Goal: Book appointment/travel/reservation

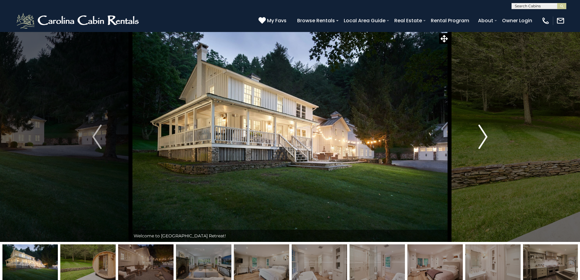
click at [489, 136] on button "Next" at bounding box center [482, 137] width 67 height 210
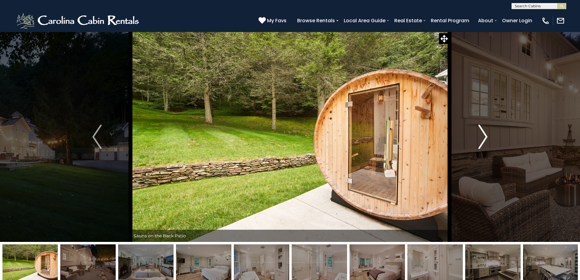
click at [481, 134] on img "Next" at bounding box center [482, 136] width 9 height 24
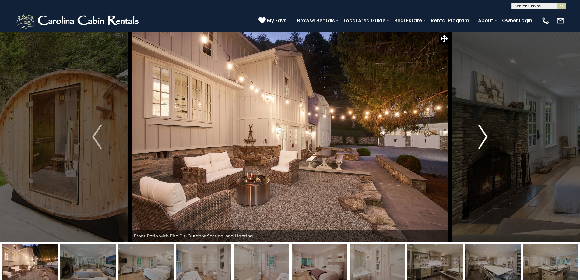
click at [481, 134] on img "Next" at bounding box center [482, 136] width 9 height 24
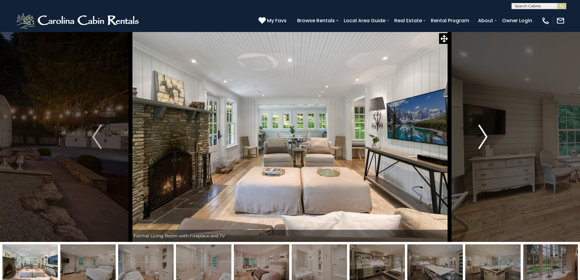
click at [481, 134] on img "Next" at bounding box center [482, 136] width 9 height 24
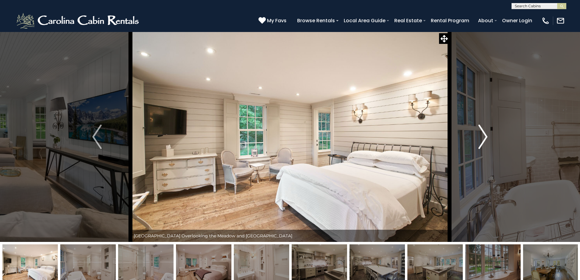
click at [481, 134] on img "Next" at bounding box center [482, 136] width 9 height 24
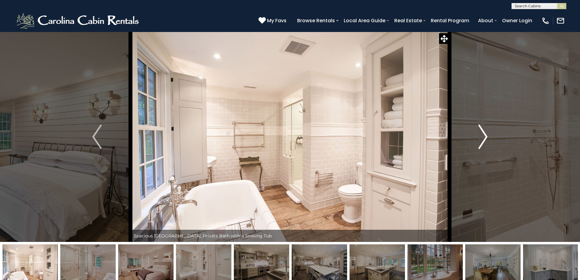
click at [481, 134] on img "Next" at bounding box center [482, 136] width 9 height 24
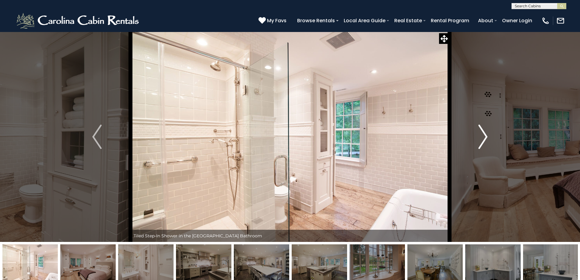
click at [481, 134] on img "Next" at bounding box center [482, 136] width 9 height 24
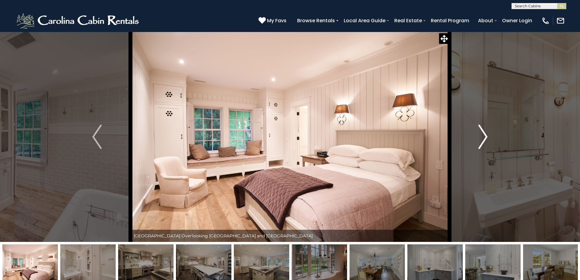
click at [485, 134] on img "Next" at bounding box center [482, 136] width 9 height 24
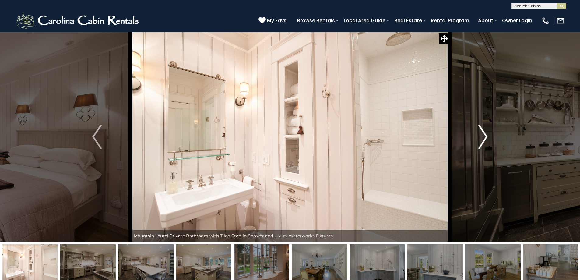
click at [483, 137] on img "Next" at bounding box center [482, 136] width 9 height 24
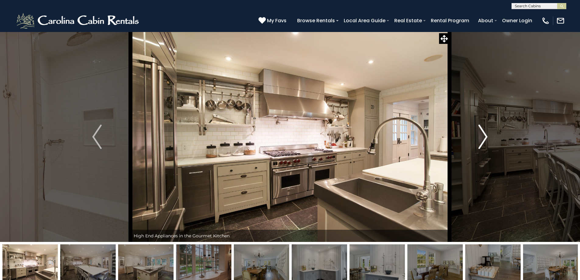
click at [483, 137] on img "Next" at bounding box center [482, 136] width 9 height 24
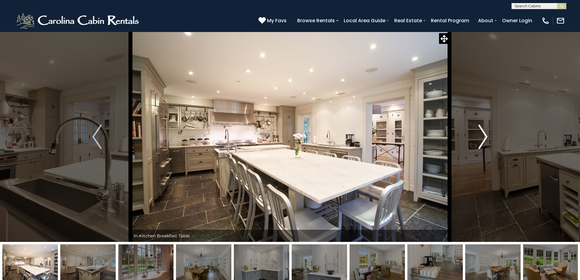
click at [483, 137] on img "Next" at bounding box center [482, 136] width 9 height 24
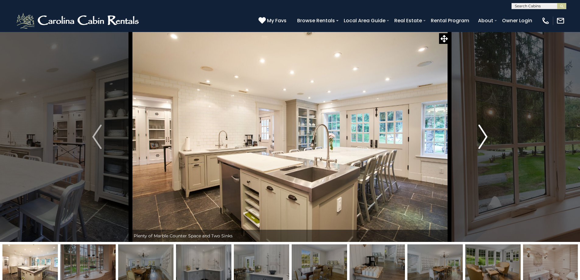
click at [483, 137] on img "Next" at bounding box center [482, 136] width 9 height 24
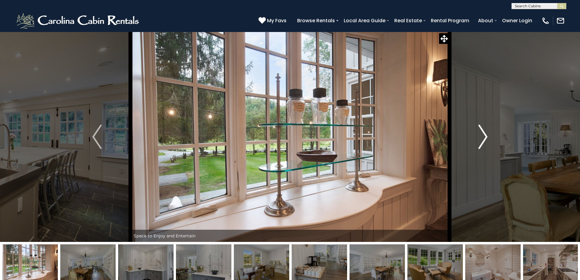
click at [483, 137] on img "Next" at bounding box center [482, 136] width 9 height 24
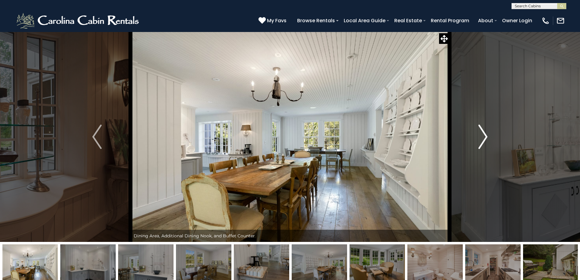
click at [483, 137] on img "Next" at bounding box center [482, 136] width 9 height 24
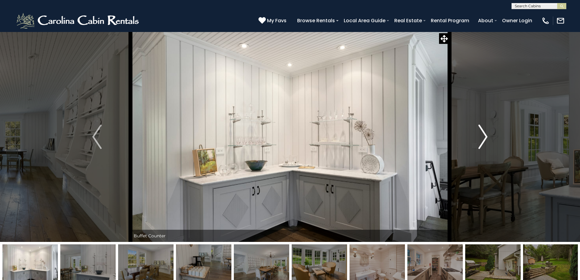
click at [483, 137] on img "Next" at bounding box center [482, 136] width 9 height 24
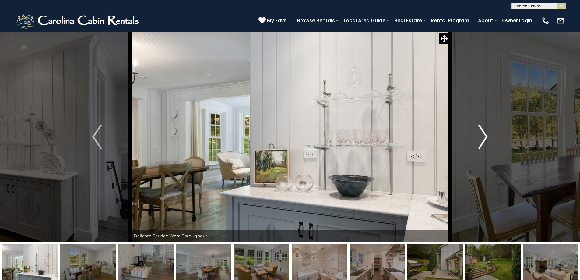
click at [483, 137] on img "Next" at bounding box center [482, 136] width 9 height 24
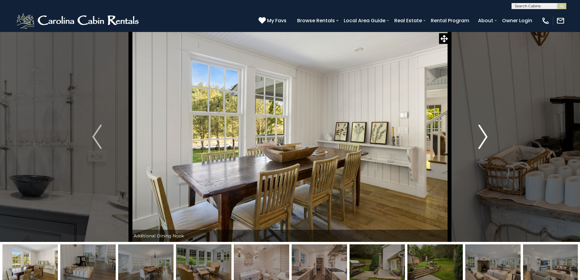
click at [483, 137] on img "Next" at bounding box center [482, 136] width 9 height 24
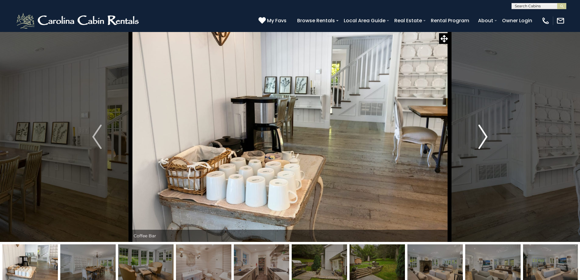
click at [483, 137] on img "Next" at bounding box center [482, 136] width 9 height 24
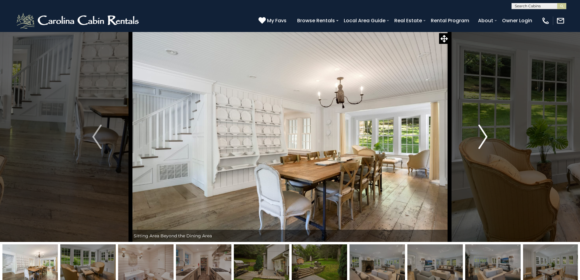
click at [483, 137] on img "Next" at bounding box center [482, 136] width 9 height 24
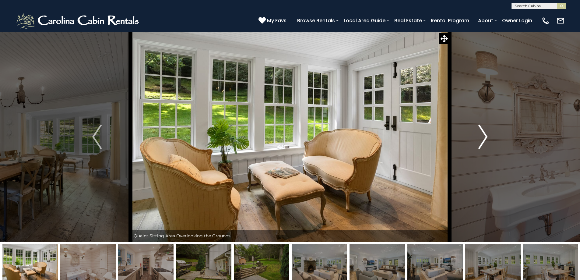
click at [483, 137] on img "Next" at bounding box center [482, 136] width 9 height 24
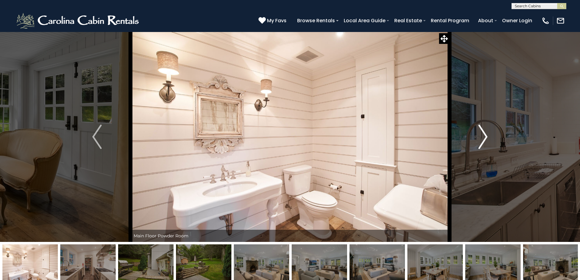
click at [483, 137] on img "Next" at bounding box center [482, 136] width 9 height 24
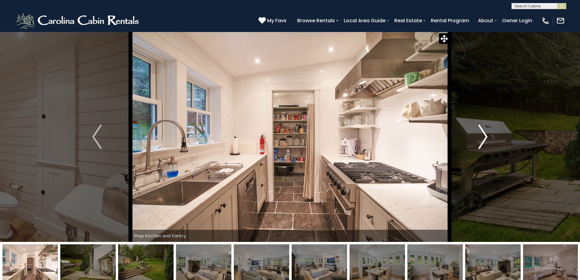
click at [483, 137] on img "Next" at bounding box center [482, 136] width 9 height 24
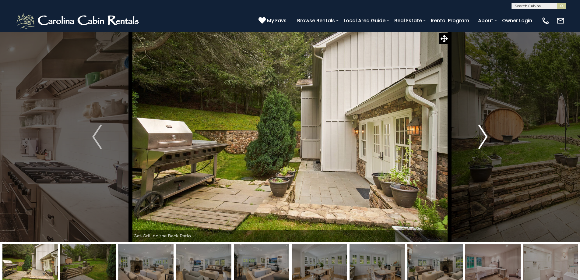
click at [483, 137] on img "Next" at bounding box center [482, 136] width 9 height 24
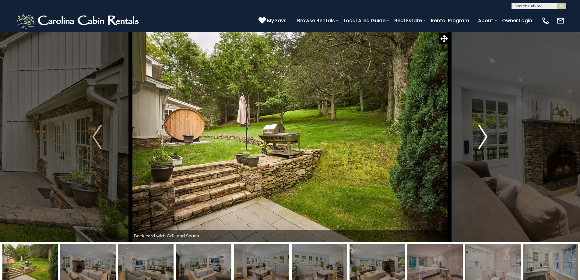
click at [483, 137] on img "Next" at bounding box center [482, 136] width 9 height 24
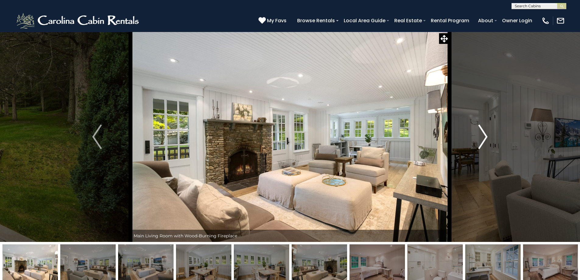
click at [484, 136] on img "Next" at bounding box center [482, 136] width 9 height 24
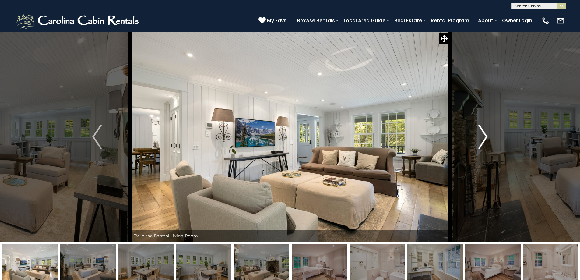
drag, startPoint x: 485, startPoint y: 136, endPoint x: 486, endPoint y: 132, distance: 4.1
click at [485, 136] on img "Next" at bounding box center [482, 136] width 9 height 24
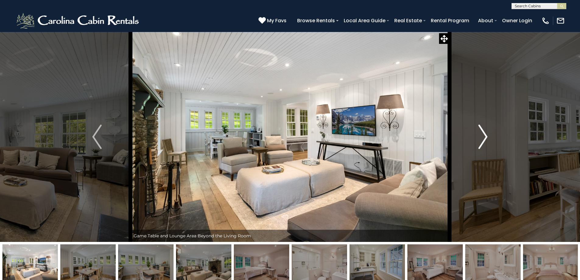
click at [485, 137] on img "Next" at bounding box center [482, 136] width 9 height 24
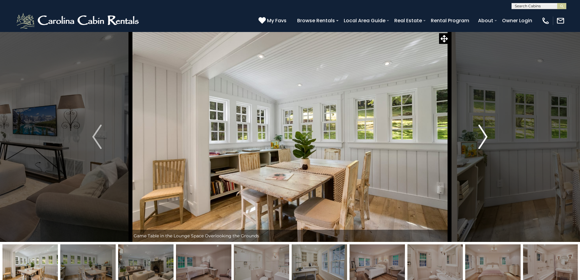
click at [485, 137] on img "Next" at bounding box center [482, 136] width 9 height 24
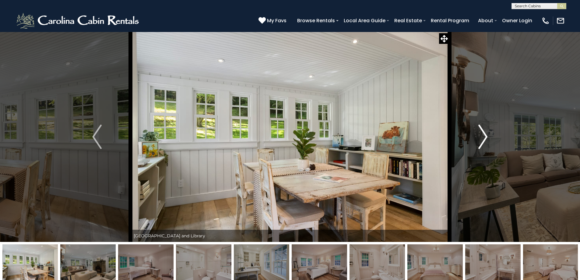
click at [485, 137] on img "Next" at bounding box center [482, 136] width 9 height 24
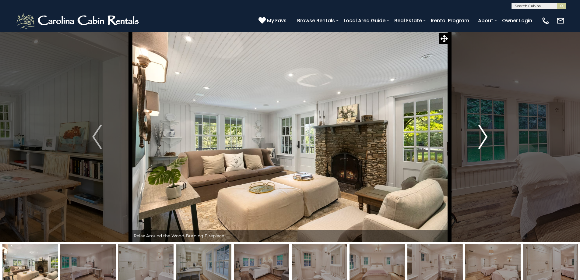
click at [485, 137] on img "Next" at bounding box center [482, 136] width 9 height 24
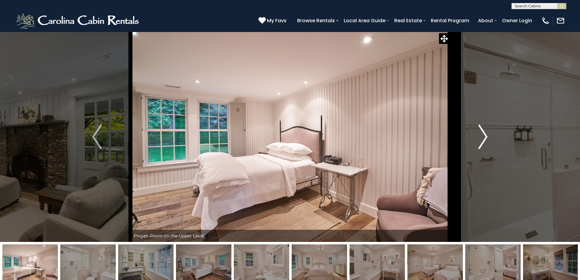
click at [485, 137] on img "Next" at bounding box center [482, 136] width 9 height 24
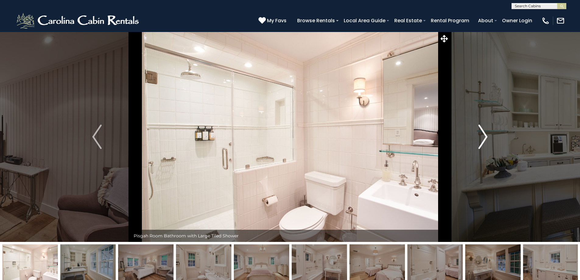
click at [485, 137] on img "Next" at bounding box center [482, 136] width 9 height 24
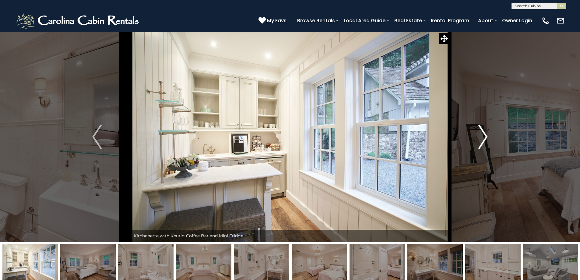
click at [485, 137] on img "Next" at bounding box center [482, 136] width 9 height 24
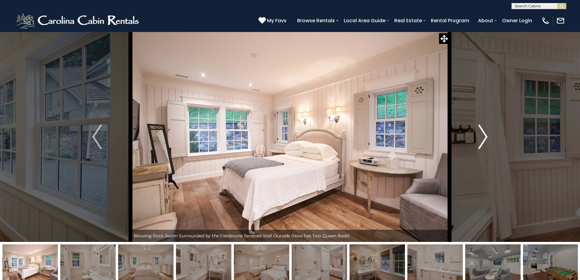
click at [485, 137] on img "Next" at bounding box center [482, 136] width 9 height 24
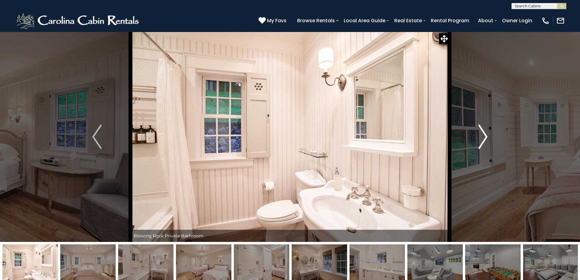
click at [485, 137] on img "Next" at bounding box center [482, 136] width 9 height 24
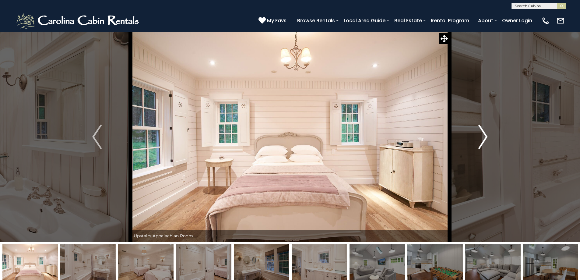
click at [485, 137] on img "Next" at bounding box center [482, 136] width 9 height 24
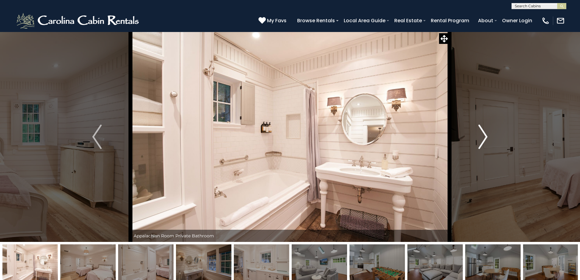
click at [485, 137] on img "Next" at bounding box center [482, 136] width 9 height 24
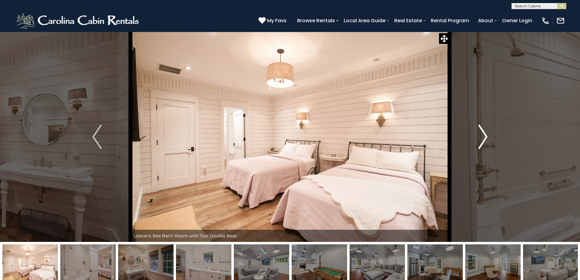
click at [485, 137] on img "Next" at bounding box center [482, 136] width 9 height 24
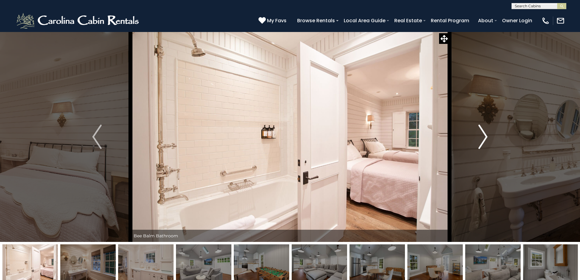
click at [485, 137] on img "Next" at bounding box center [482, 136] width 9 height 24
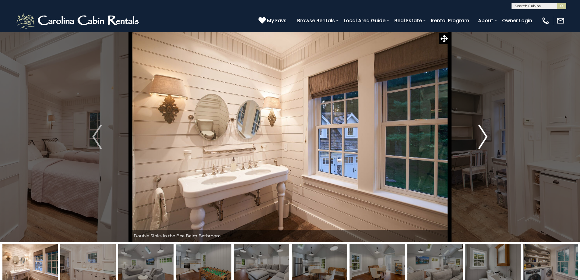
click at [485, 137] on img "Next" at bounding box center [482, 136] width 9 height 24
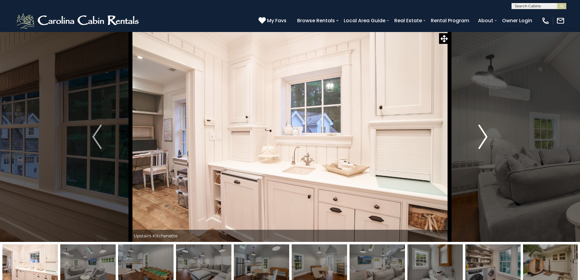
click at [485, 137] on img "Next" at bounding box center [482, 136] width 9 height 24
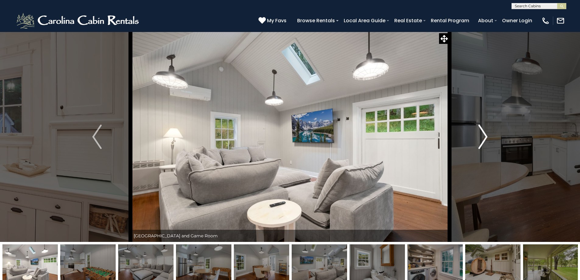
click at [485, 137] on img "Next" at bounding box center [482, 136] width 9 height 24
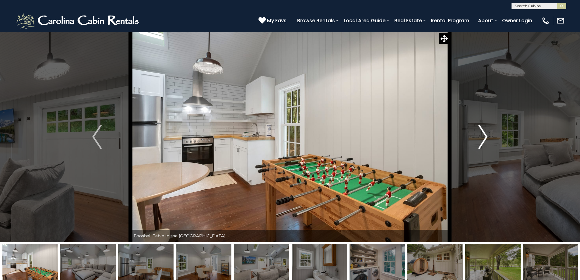
click at [485, 137] on img "Next" at bounding box center [482, 136] width 9 height 24
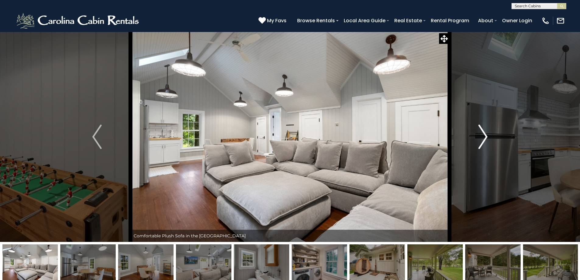
click at [485, 137] on img "Next" at bounding box center [482, 136] width 9 height 24
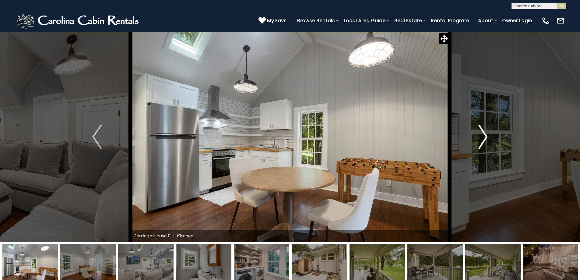
click at [485, 137] on img "Next" at bounding box center [482, 136] width 9 height 24
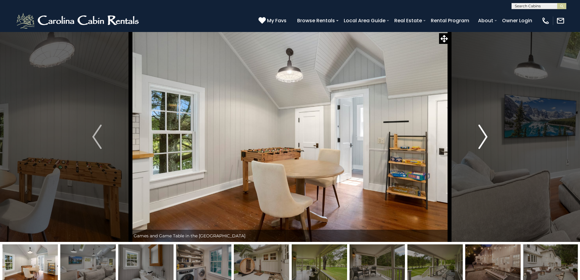
click at [485, 137] on img "Next" at bounding box center [482, 136] width 9 height 24
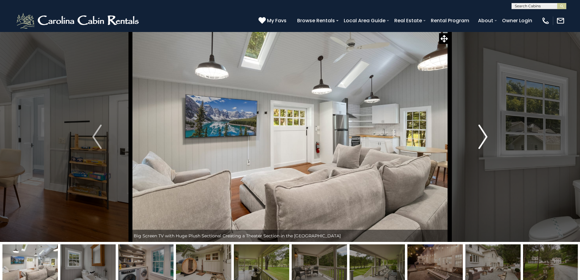
click at [485, 137] on img "Next" at bounding box center [482, 136] width 9 height 24
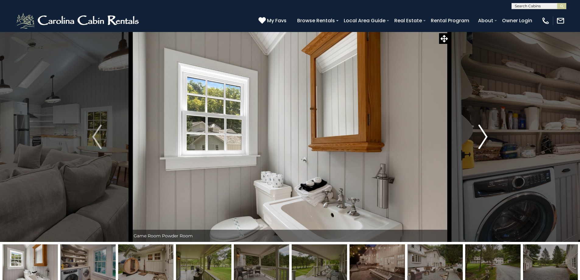
click at [485, 137] on img "Next" at bounding box center [482, 136] width 9 height 24
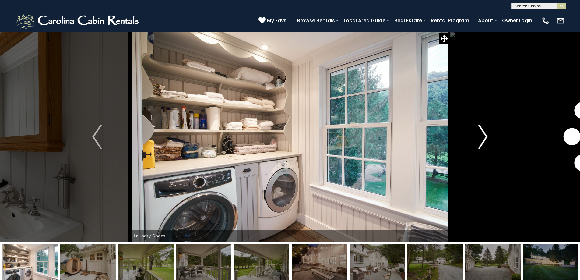
click at [485, 137] on img "Next" at bounding box center [482, 136] width 9 height 24
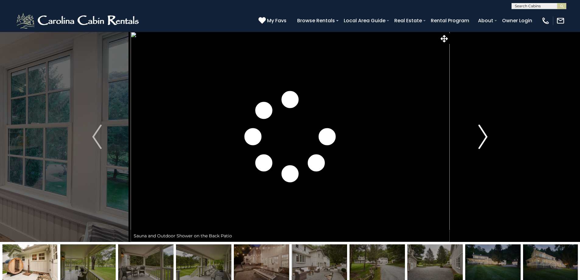
click at [485, 137] on img "Next" at bounding box center [482, 136] width 9 height 24
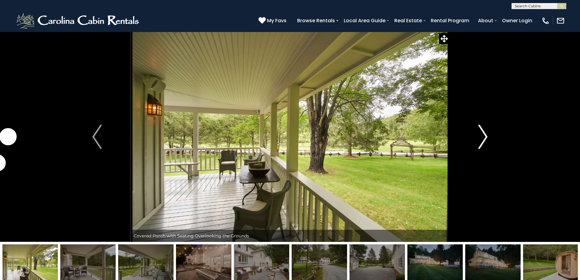
click at [485, 137] on img "Next" at bounding box center [482, 136] width 9 height 24
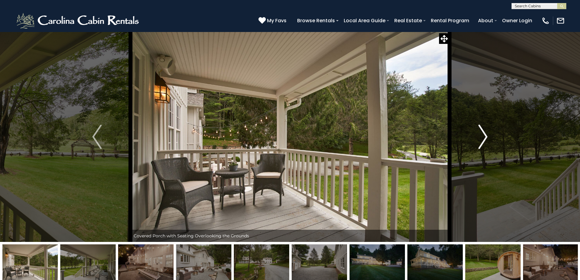
click at [485, 137] on img "Next" at bounding box center [482, 136] width 9 height 24
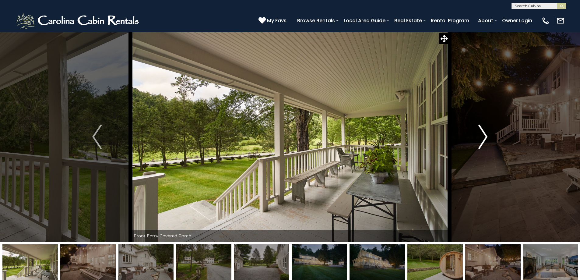
click at [485, 137] on img "Next" at bounding box center [482, 136] width 9 height 24
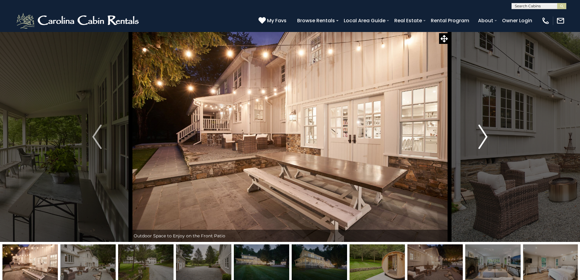
click at [485, 137] on img "Next" at bounding box center [482, 136] width 9 height 24
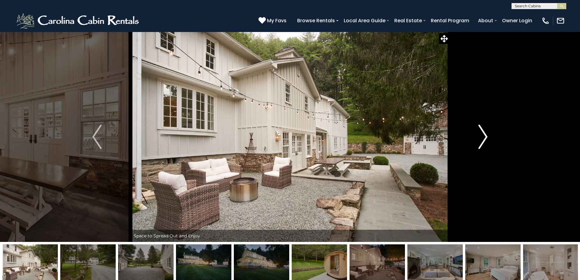
click at [485, 137] on img "Next" at bounding box center [482, 136] width 9 height 24
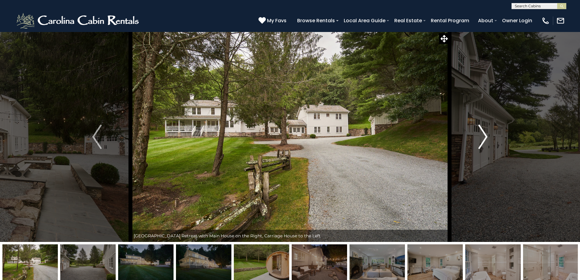
click at [485, 137] on img "Next" at bounding box center [482, 136] width 9 height 24
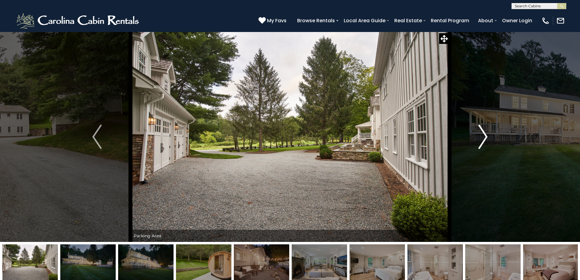
click at [485, 137] on img "Next" at bounding box center [482, 136] width 9 height 24
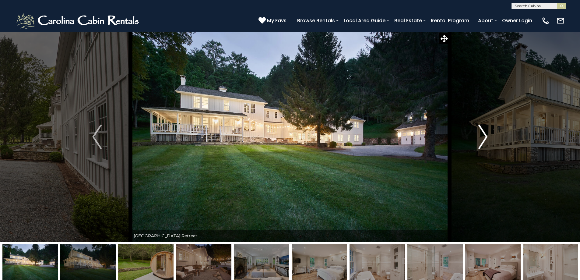
click at [485, 137] on img "Next" at bounding box center [482, 136] width 9 height 24
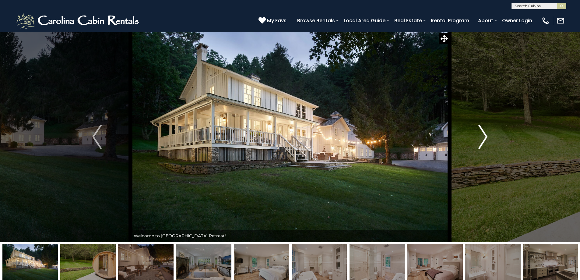
click at [485, 137] on img "Next" at bounding box center [482, 136] width 9 height 24
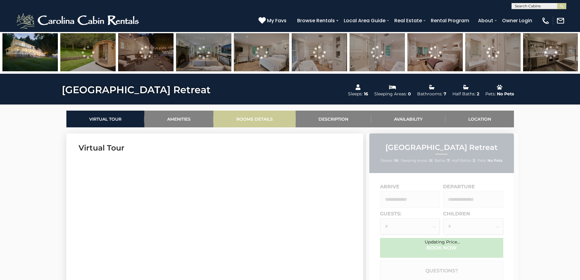
scroll to position [281, 0]
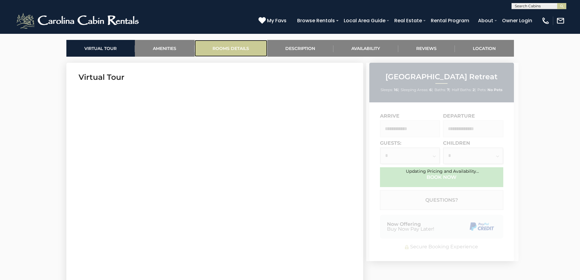
click at [228, 50] on link "Rooms Details" at bounding box center [230, 48] width 73 height 17
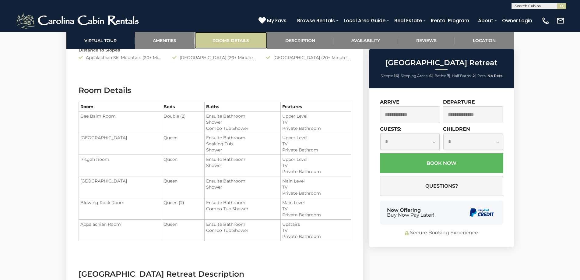
scroll to position [805, 0]
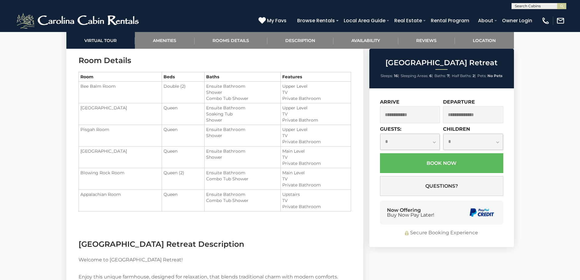
click at [407, 117] on input "text" at bounding box center [410, 114] width 60 height 17
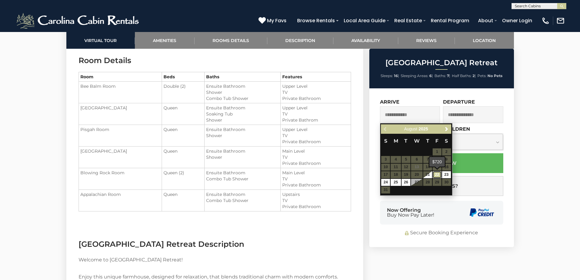
click at [435, 173] on link "22" at bounding box center [436, 174] width 9 height 7
type input "**********"
